Goal: Task Accomplishment & Management: Complete application form

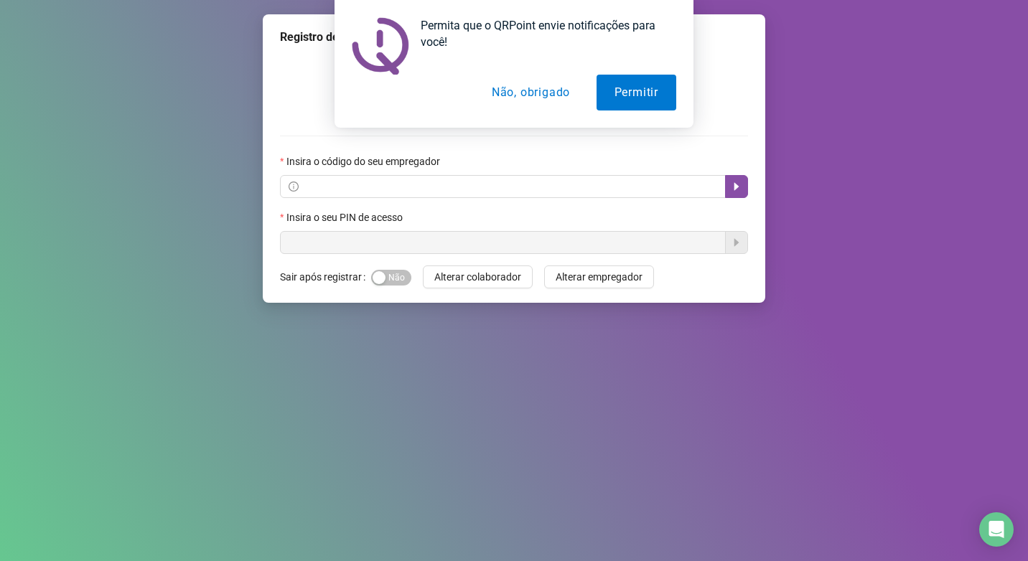
click at [550, 93] on button "Não, obrigado" at bounding box center [531, 93] width 114 height 36
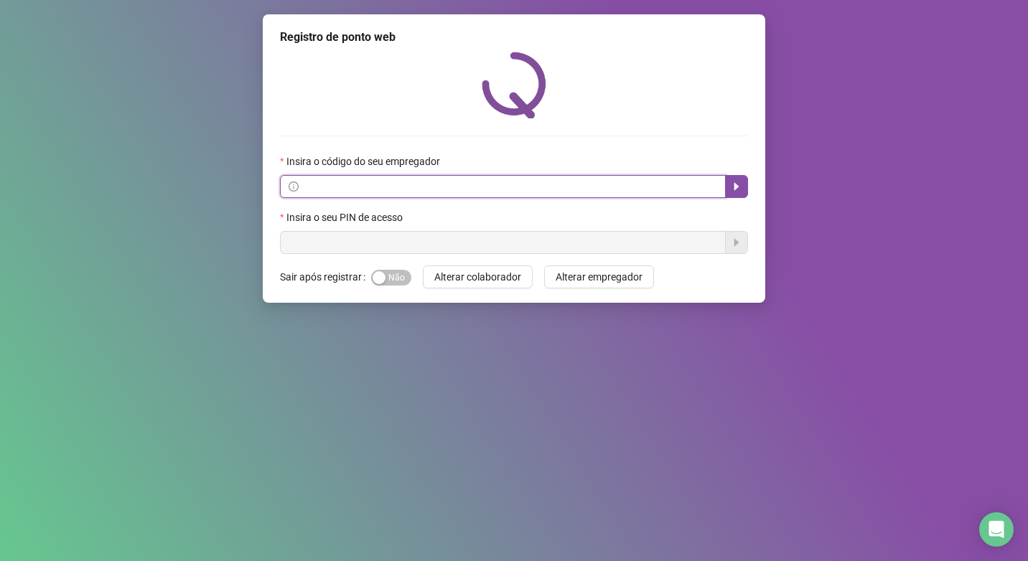
click at [373, 189] on input "text" at bounding box center [509, 187] width 416 height 16
paste input "**********"
type input "**********"
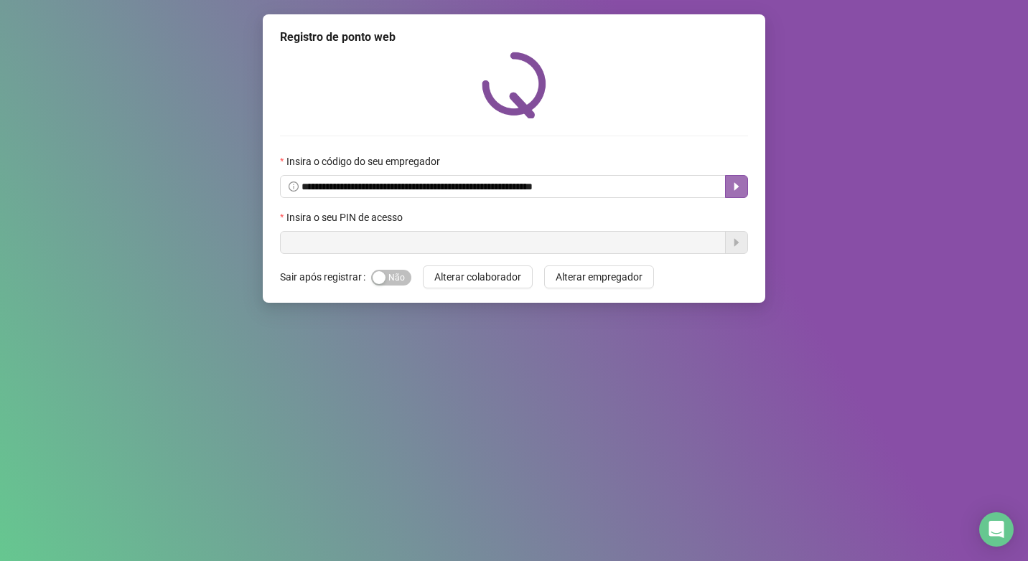
click at [737, 186] on icon "caret-right" at bounding box center [736, 187] width 5 height 8
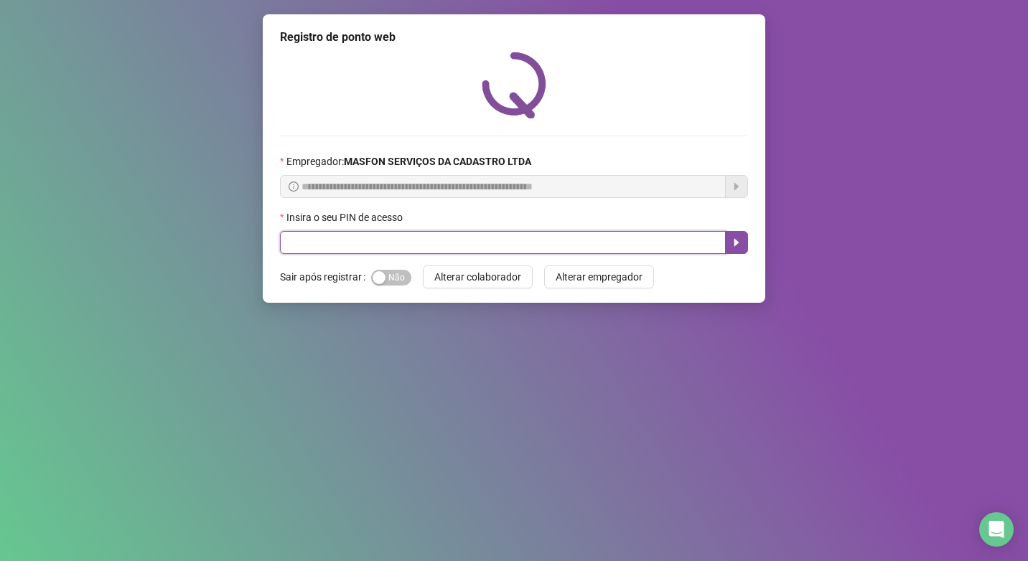
click at [371, 247] on input "text" at bounding box center [503, 242] width 446 height 23
type input "*****"
click at [741, 240] on icon "caret-right" at bounding box center [736, 242] width 11 height 11
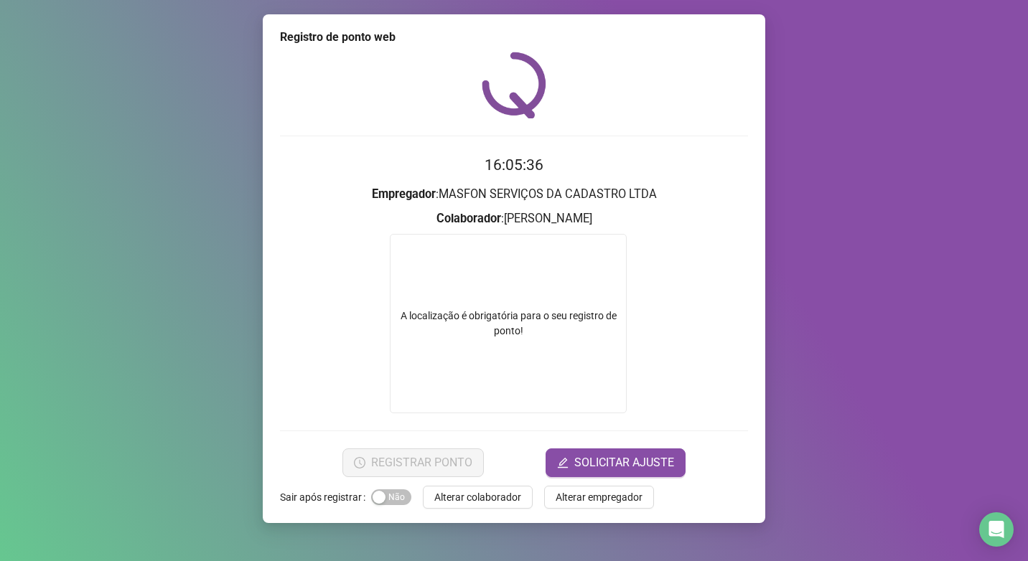
click at [557, 321] on div "A localização é obrigatória para o seu registro de ponto!" at bounding box center [507, 324] width 235 height 30
drag, startPoint x: 525, startPoint y: 212, endPoint x: 566, endPoint y: 228, distance: 43.2
click at [526, 212] on h3 "Colaborador : [PERSON_NAME]" at bounding box center [514, 219] width 468 height 19
click at [582, 460] on span "SOLICITAR AJUSTE" at bounding box center [624, 462] width 100 height 17
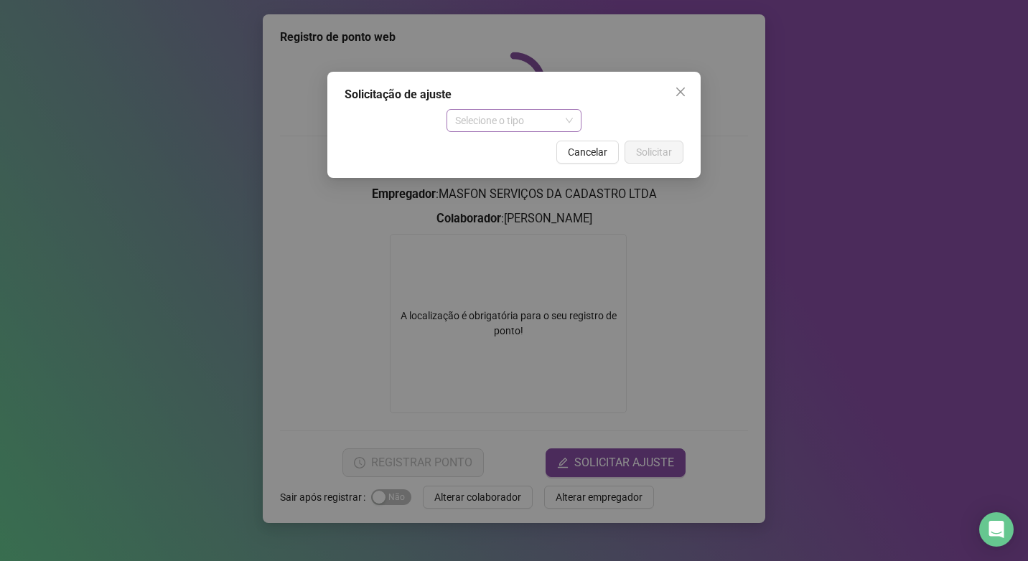
click at [573, 118] on span "Selecione o tipo" at bounding box center [514, 121] width 118 height 22
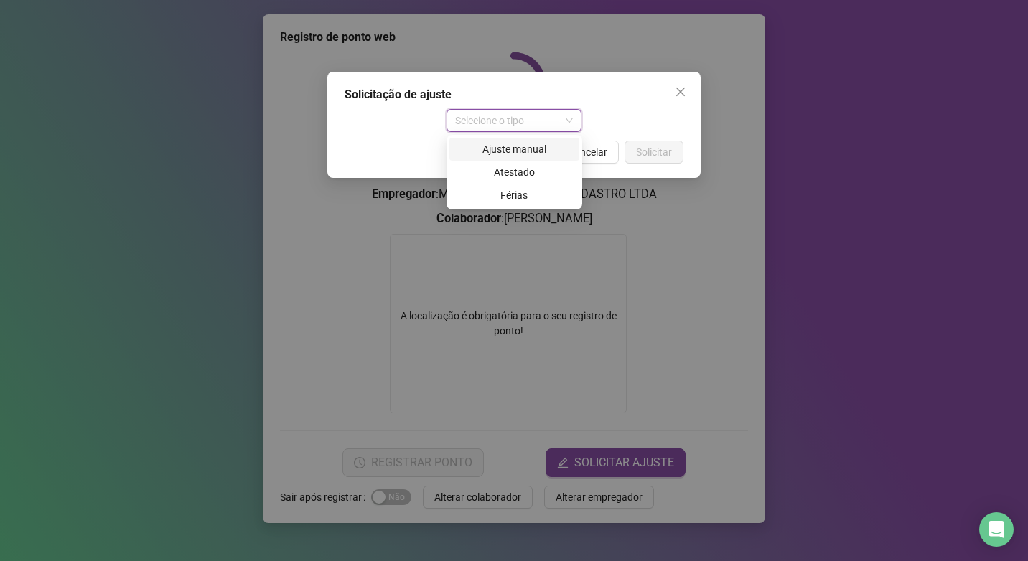
click at [544, 148] on div "Ajuste manual" at bounding box center [514, 149] width 113 height 16
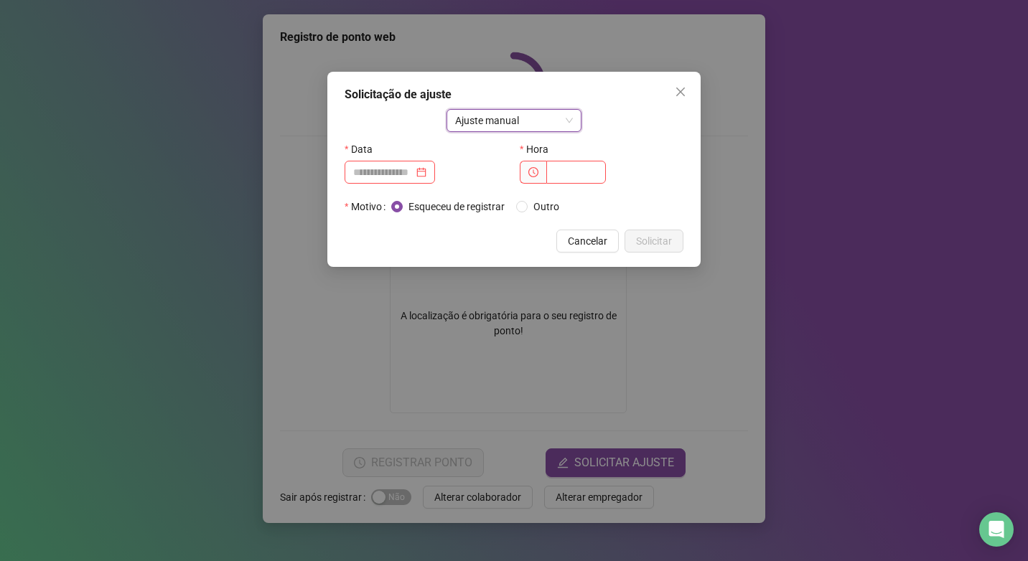
click at [683, 95] on icon "close" at bounding box center [680, 91] width 11 height 11
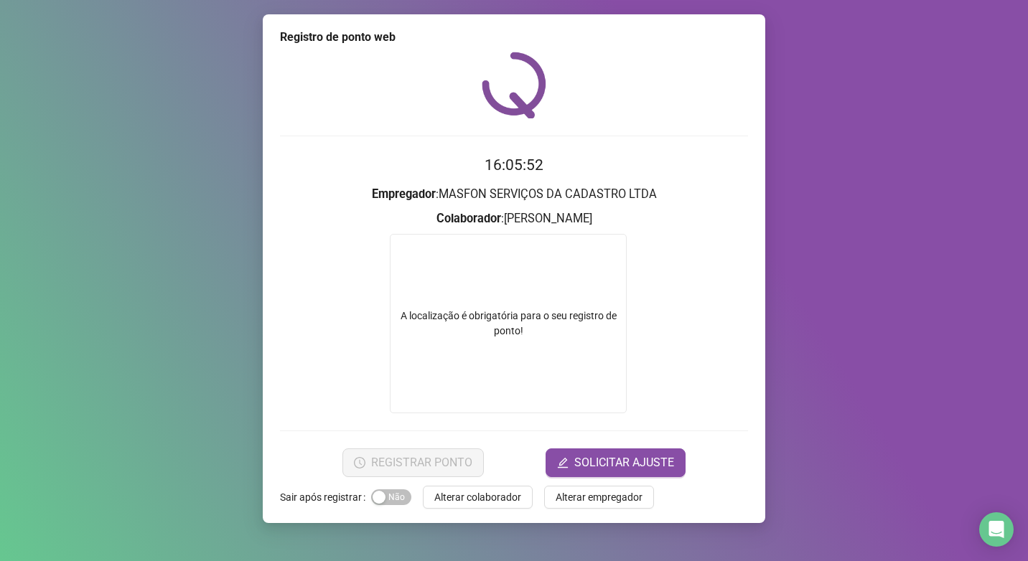
click at [475, 332] on div "A localização é obrigatória para o seu registro de ponto!" at bounding box center [507, 324] width 235 height 30
click at [468, 321] on div "A localização é obrigatória para o seu registro de ponto!" at bounding box center [507, 324] width 235 height 30
click at [496, 364] on div "A localização é obrigatória para o seu registro de ponto!" at bounding box center [508, 323] width 237 height 179
click at [924, 134] on div "Registro de ponto web 16:06:32 Empregador : MASFON SERVIÇOS DA CADASTRO LTDA Co…" at bounding box center [514, 280] width 1028 height 561
